Goal: Task Accomplishment & Management: Use online tool/utility

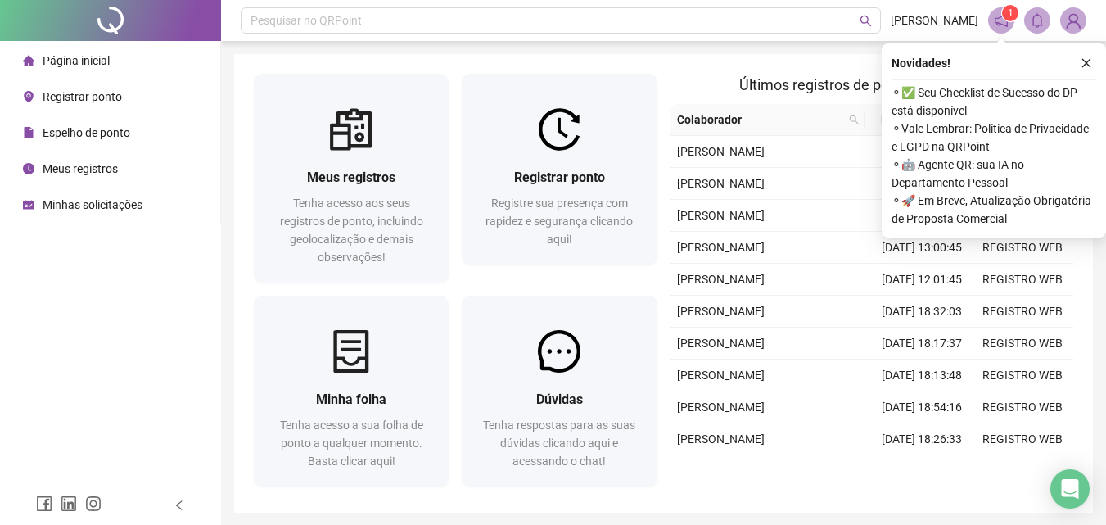
click at [557, 152] on div "Registrar ponto Registre sua presença com rapidez e segurança clicando aqui!" at bounding box center [559, 208] width 195 height 114
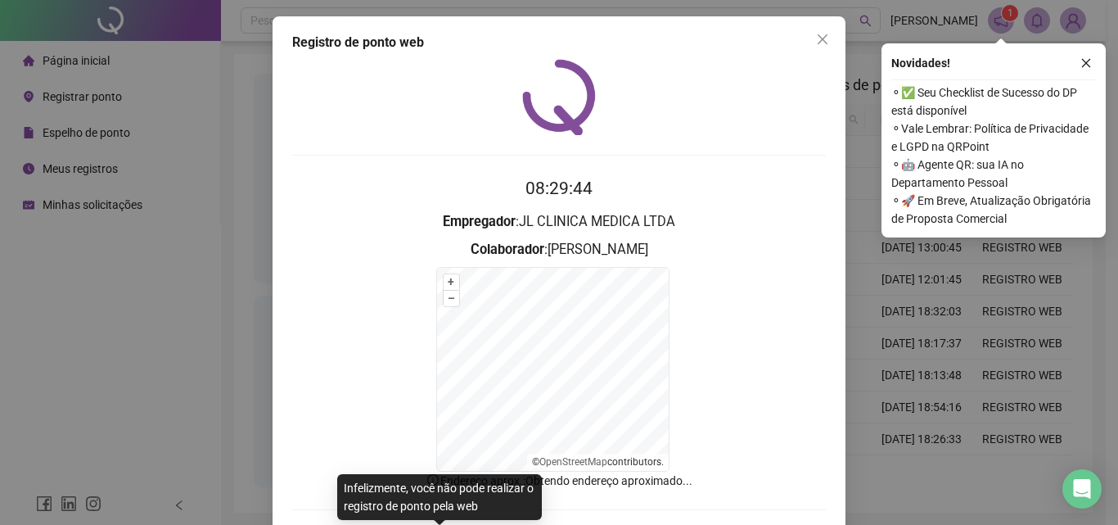
click at [363, 359] on form "+ – ⇧ › © OpenStreetMap contributors." at bounding box center [559, 369] width 534 height 205
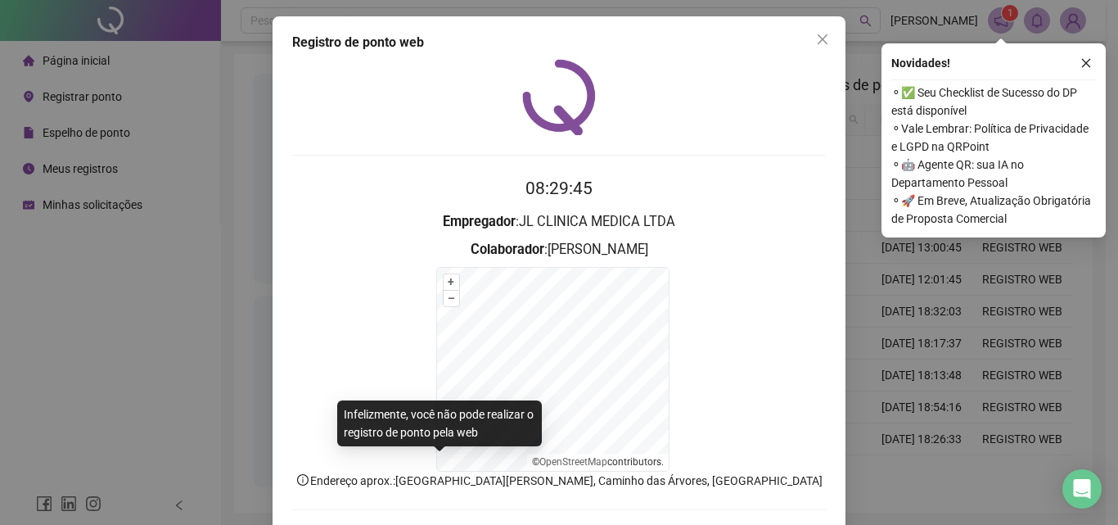
scroll to position [74, 0]
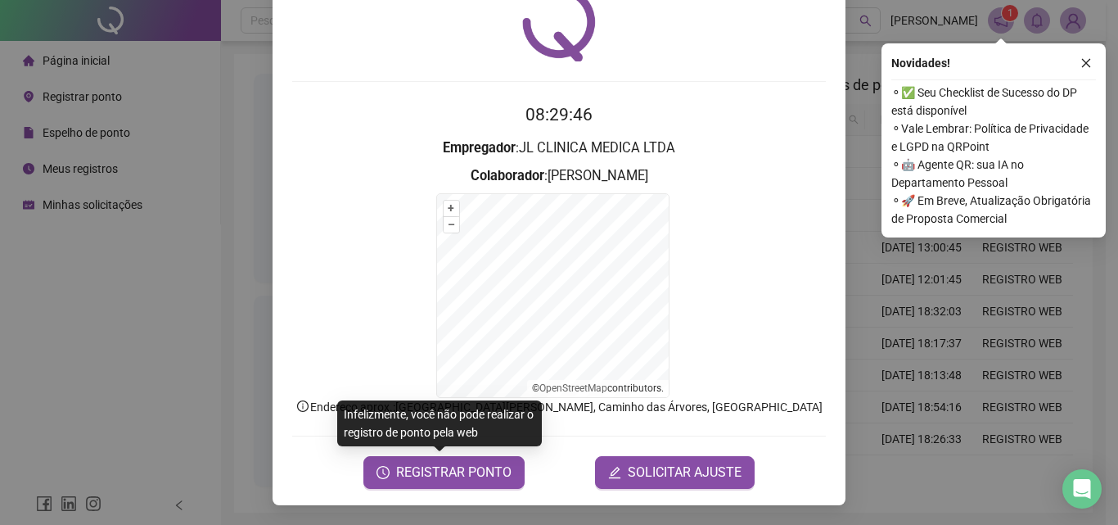
click at [416, 469] on span "REGISTRAR PONTO" at bounding box center [453, 472] width 115 height 20
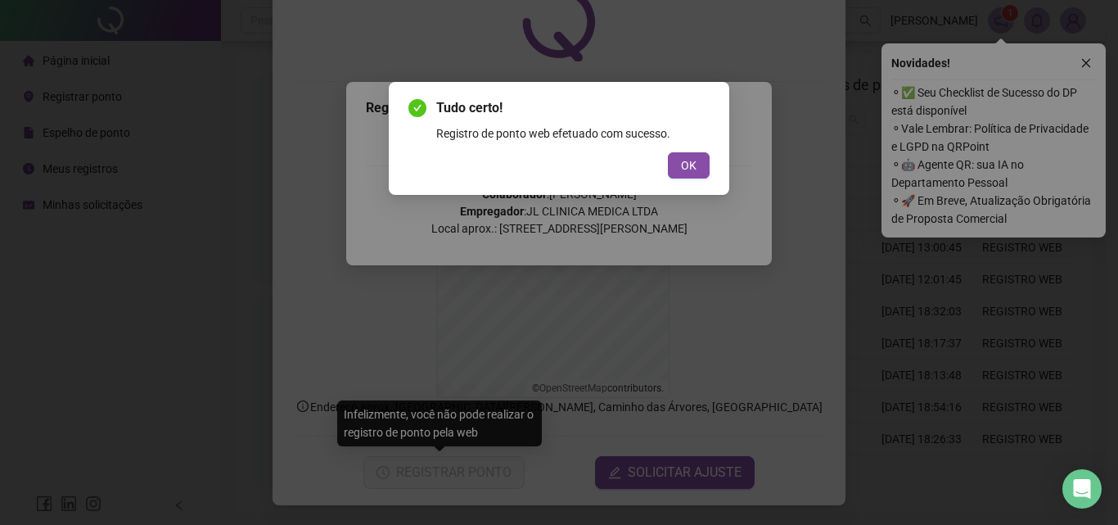
click at [688, 169] on span "OK" at bounding box center [689, 165] width 16 height 18
